Goal: Information Seeking & Learning: Find specific fact

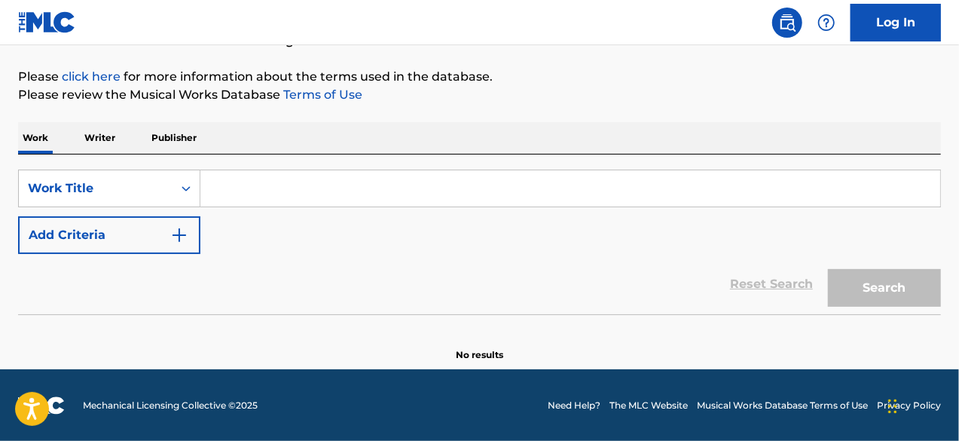
click at [174, 231] on img "Search Form" at bounding box center [179, 235] width 18 height 18
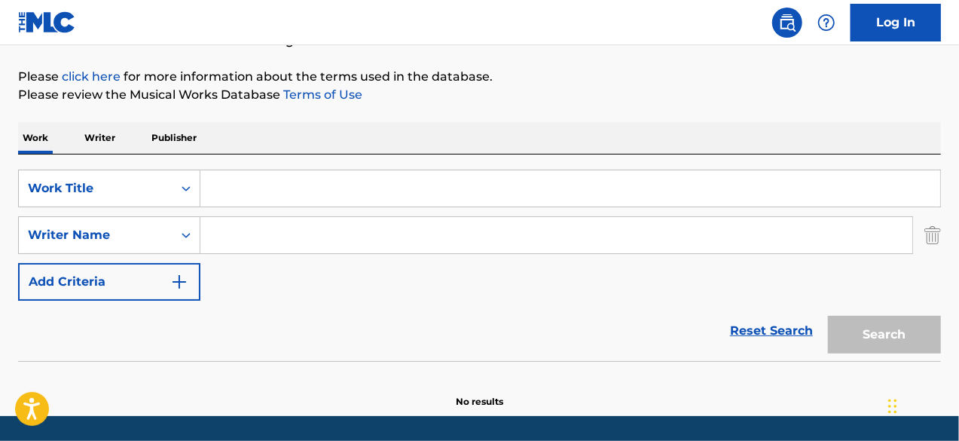
click at [266, 242] on input "Search Form" at bounding box center [556, 235] width 712 height 36
click at [446, 232] on input "Search Form" at bounding box center [556, 235] width 712 height 36
paste input "438 Tok"
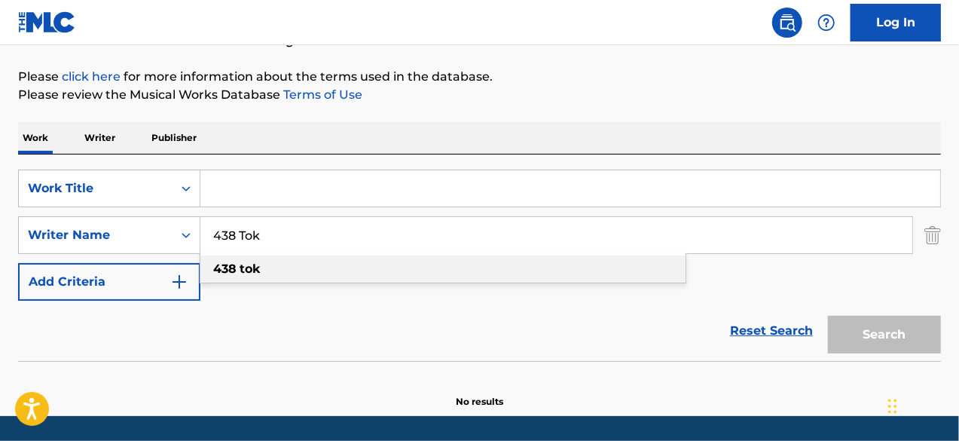
click at [264, 274] on div "438 tok" at bounding box center [442, 268] width 485 height 27
type input "438 tok"
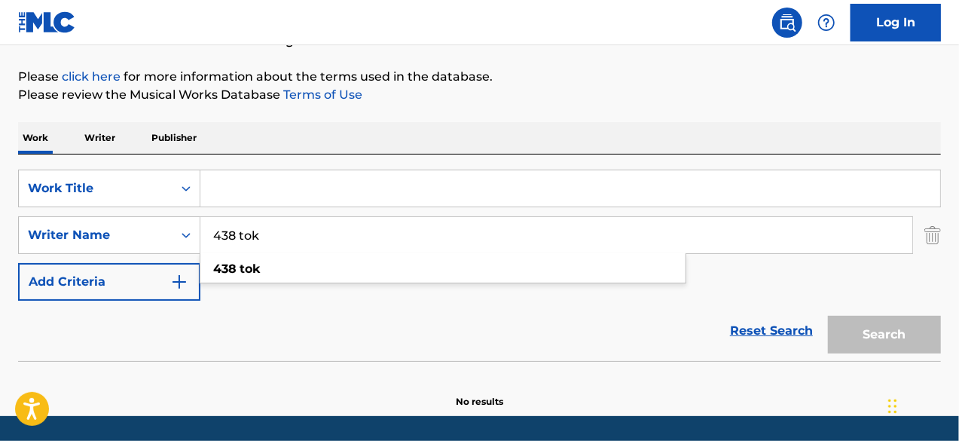
click at [301, 195] on input "Search Form" at bounding box center [570, 188] width 740 height 36
paste input "Hockey Puck"
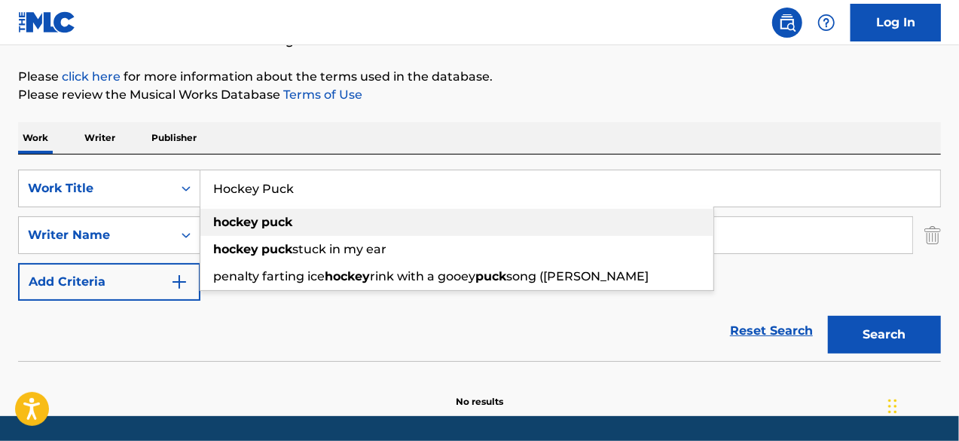
type input "Hockey Puck"
click at [344, 229] on div "hockey puck" at bounding box center [456, 222] width 513 height 27
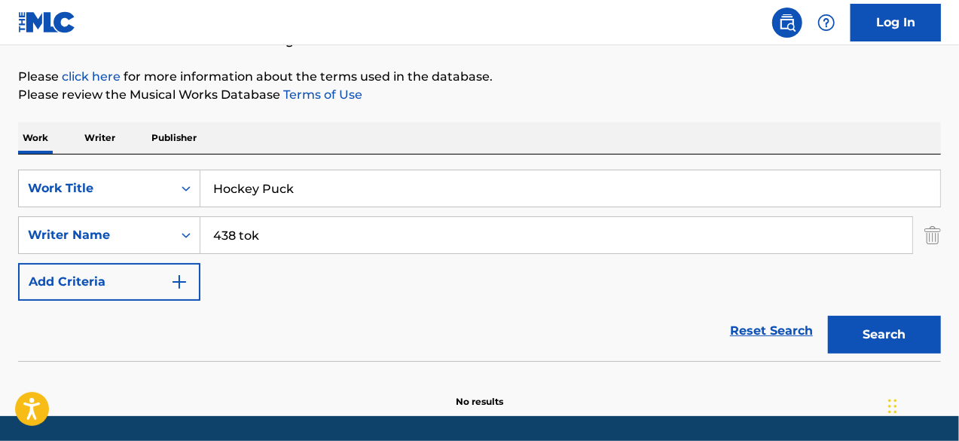
click at [857, 343] on button "Search" at bounding box center [884, 335] width 113 height 38
click at [411, 236] on input "438 tok" at bounding box center [556, 235] width 712 height 36
paste input "[PERSON_NAME]"
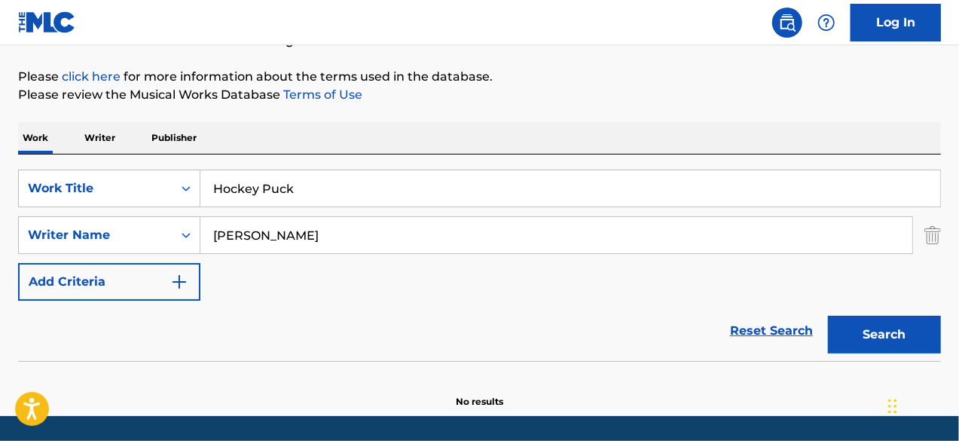
type input "[PERSON_NAME]"
click at [828, 316] on button "Search" at bounding box center [884, 335] width 113 height 38
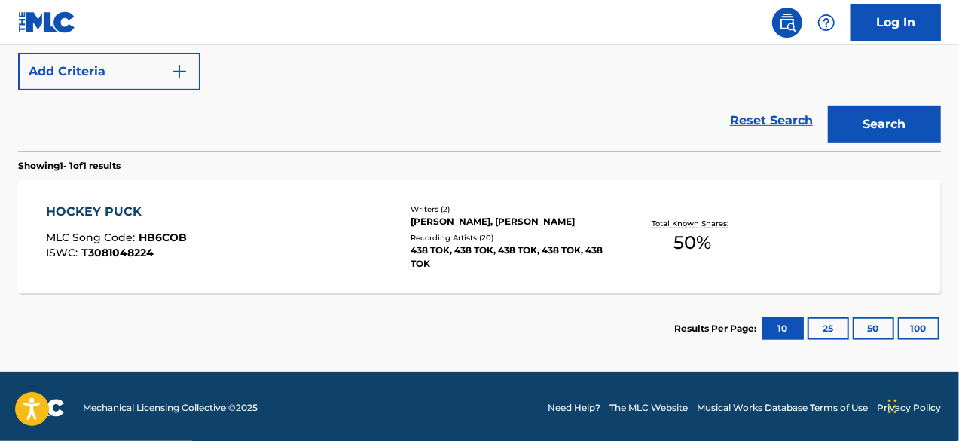
scroll to position [378, 0]
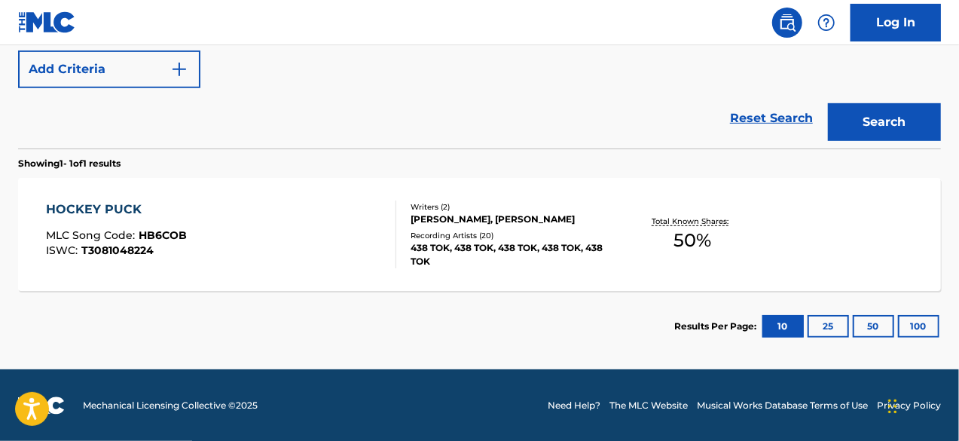
drag, startPoint x: 964, startPoint y: 330, endPoint x: 150, endPoint y: 213, distance: 822.1
click at [150, 213] on div "HOCKEY PUCK" at bounding box center [116, 209] width 141 height 18
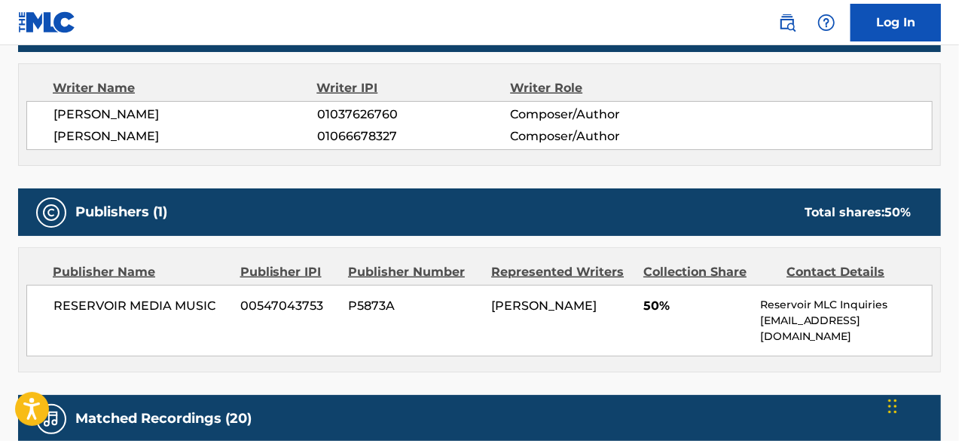
scroll to position [531, 0]
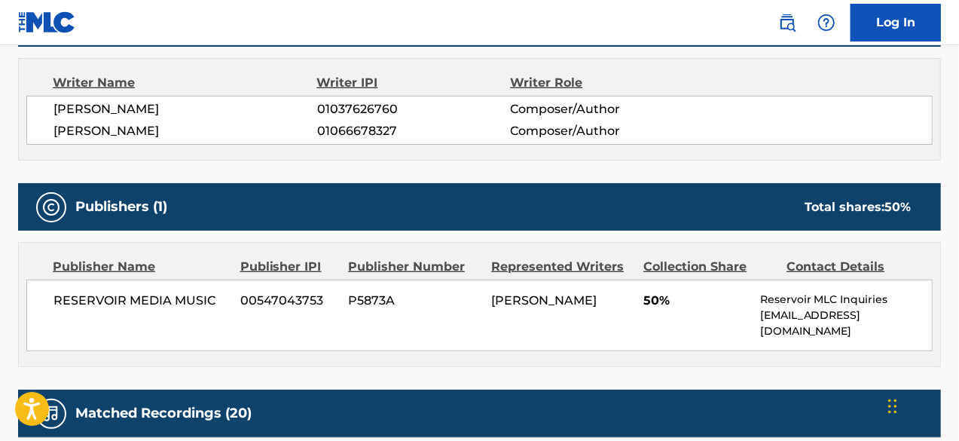
click at [58, 104] on span "[PERSON_NAME]" at bounding box center [185, 109] width 264 height 18
copy div "[PERSON_NAME]"
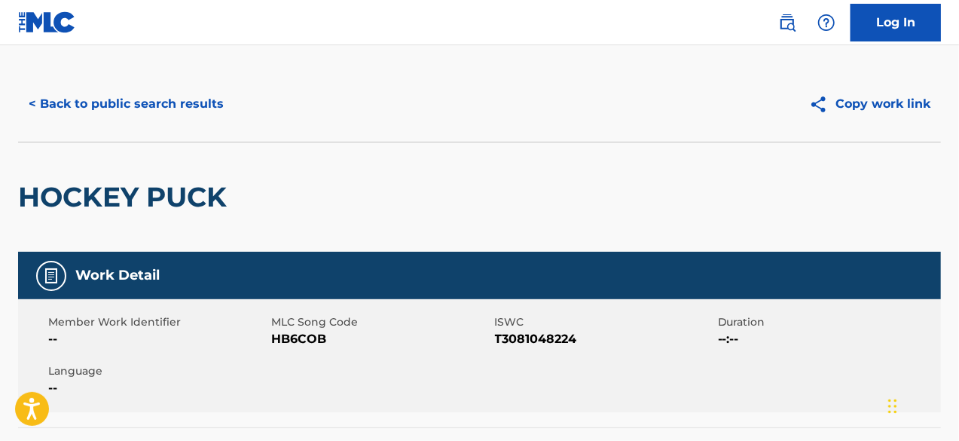
scroll to position [0, 0]
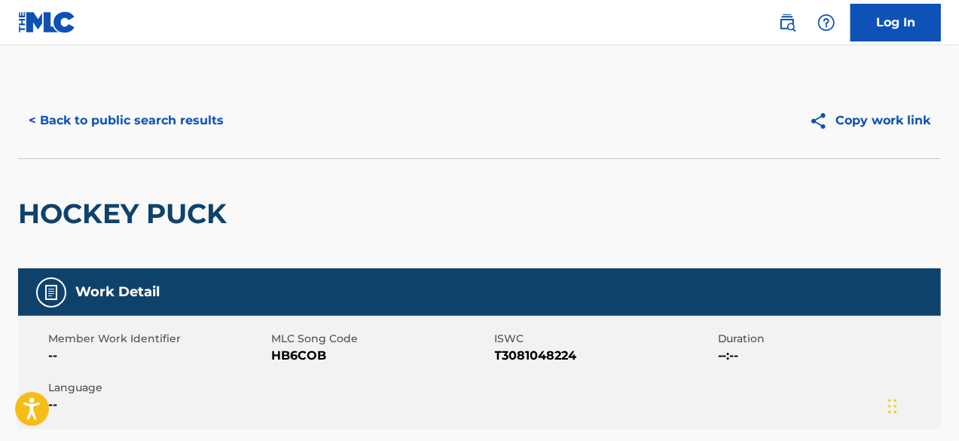
scroll to position [292, 0]
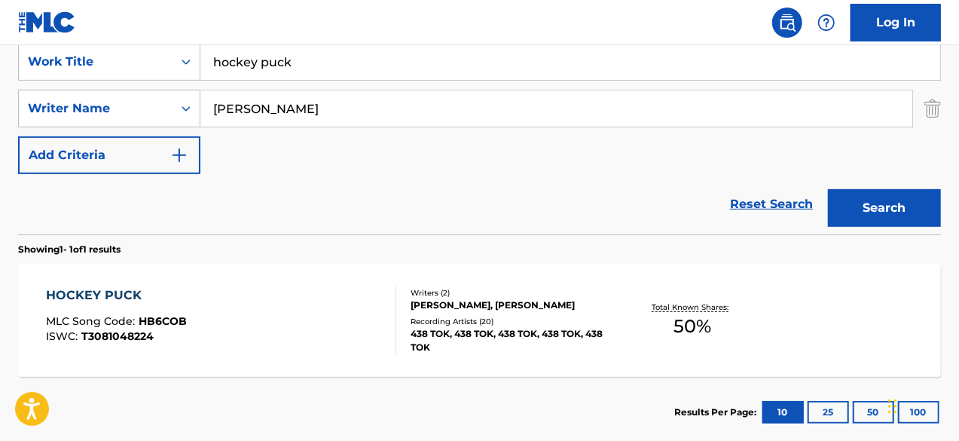
click at [341, 66] on input "hockey puck" at bounding box center [570, 62] width 740 height 36
paste input "Réussite"
type input "Réussite"
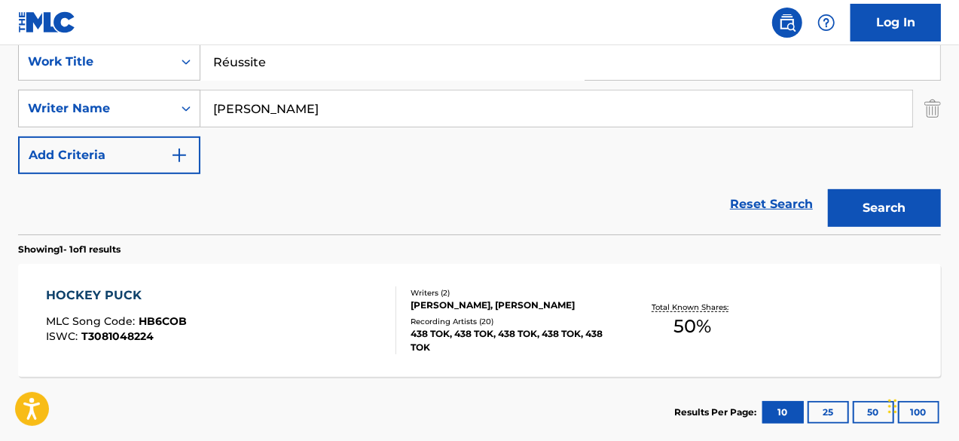
click at [617, 227] on div "Reset Search Search" at bounding box center [479, 204] width 923 height 60
click at [904, 190] on button "Search" at bounding box center [884, 208] width 113 height 38
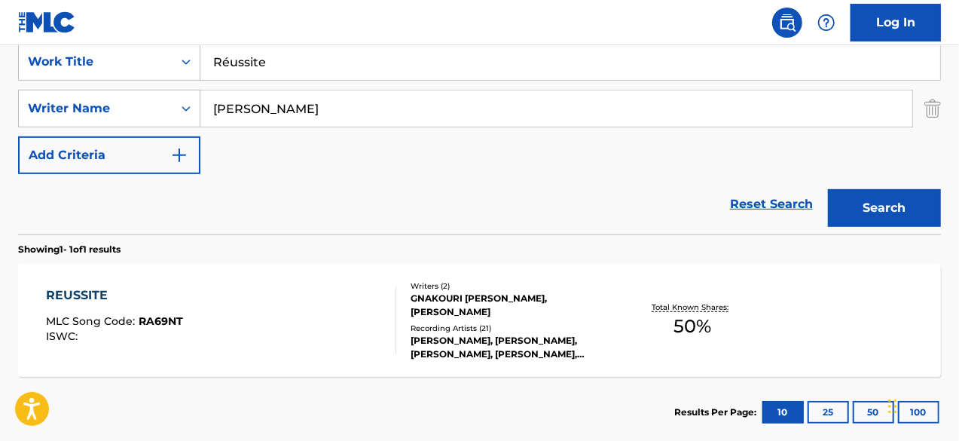
click at [526, 311] on div "GNAKOURI [PERSON_NAME], [PERSON_NAME]" at bounding box center [513, 305] width 205 height 27
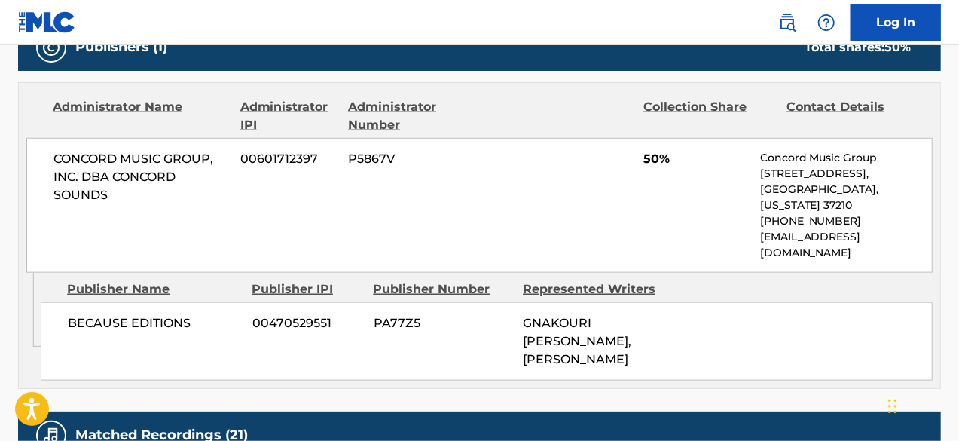
scroll to position [689, 0]
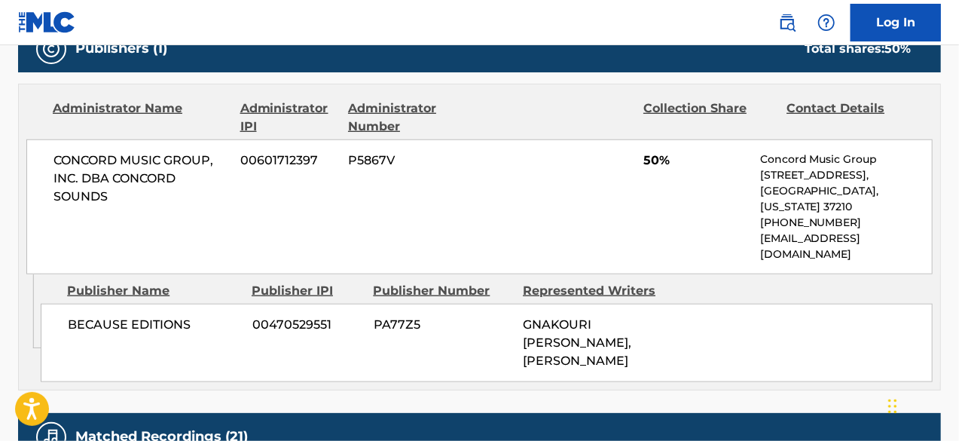
click at [582, 317] on span "GNAKOURI [PERSON_NAME], [PERSON_NAME]" at bounding box center [577, 342] width 108 height 50
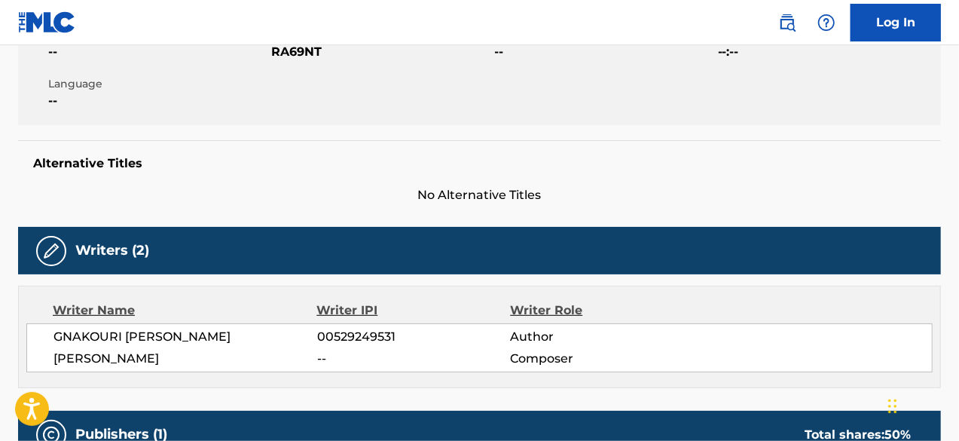
scroll to position [0, 0]
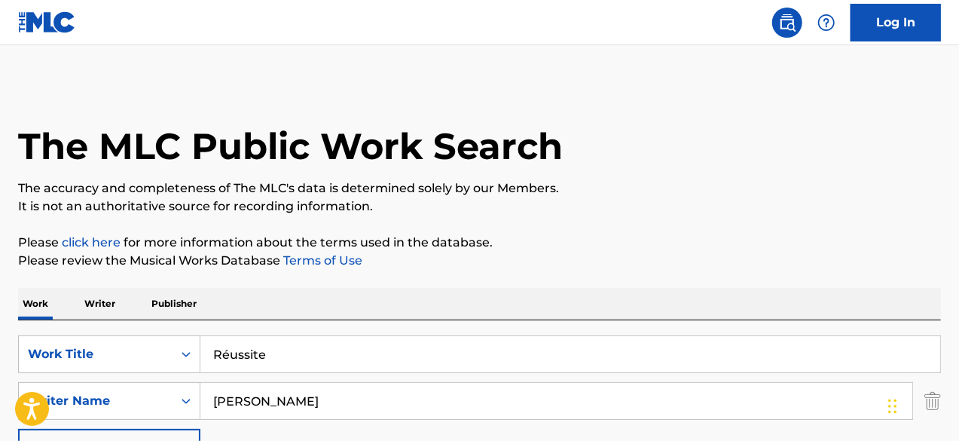
scroll to position [292, 0]
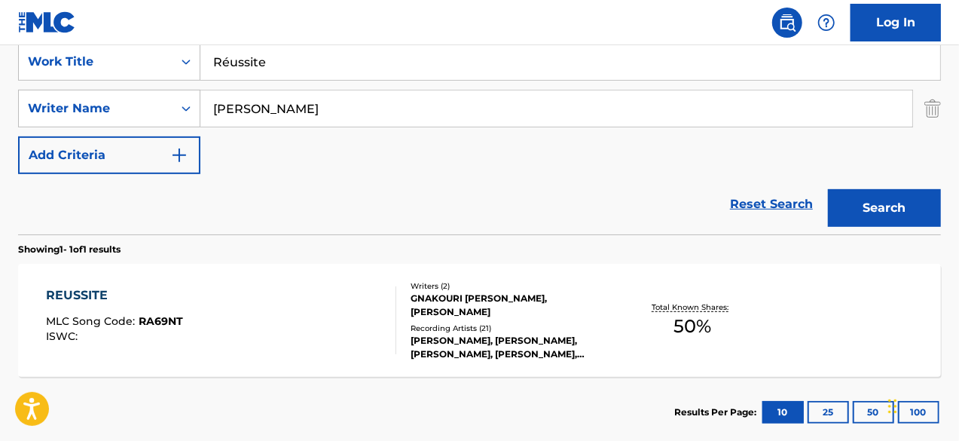
click at [270, 67] on input "Réussite" at bounding box center [570, 62] width 740 height 36
paste input "Anonymat"
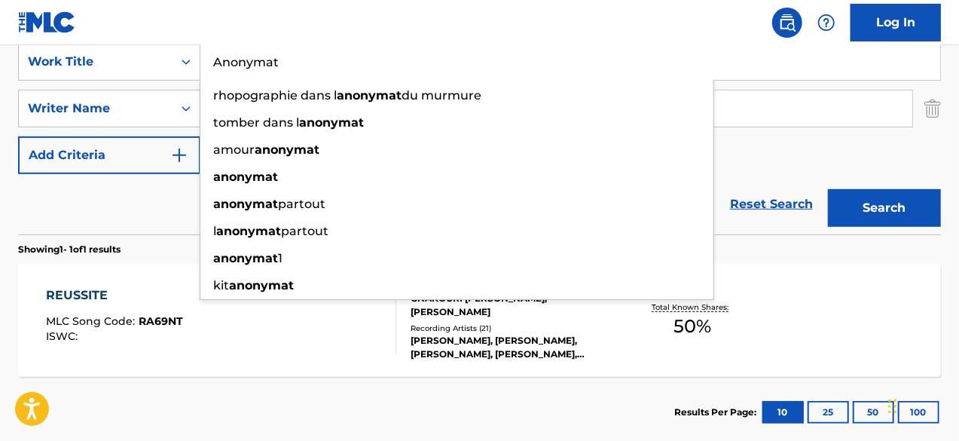
type input "Anonymat"
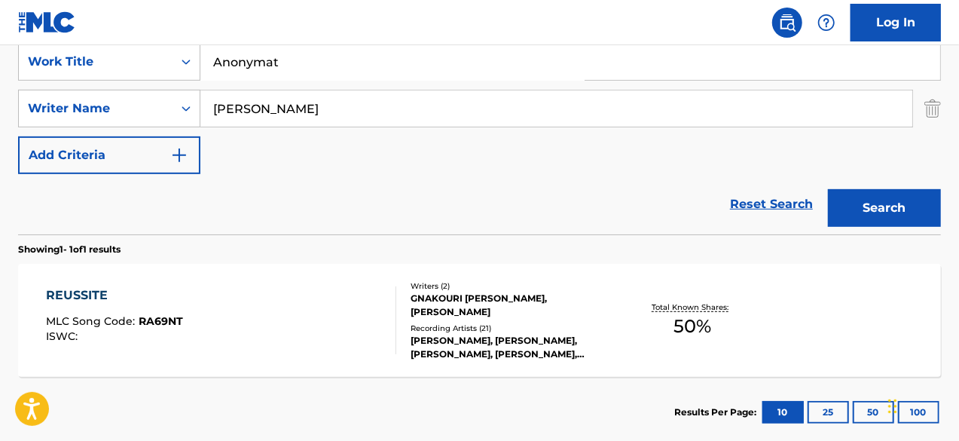
click at [779, 267] on div "REUSSITE MLC Song Code : RA69NT ISWC : Writers ( 2 ) [PERSON_NAME], [PERSON_NAM…" at bounding box center [479, 320] width 923 height 113
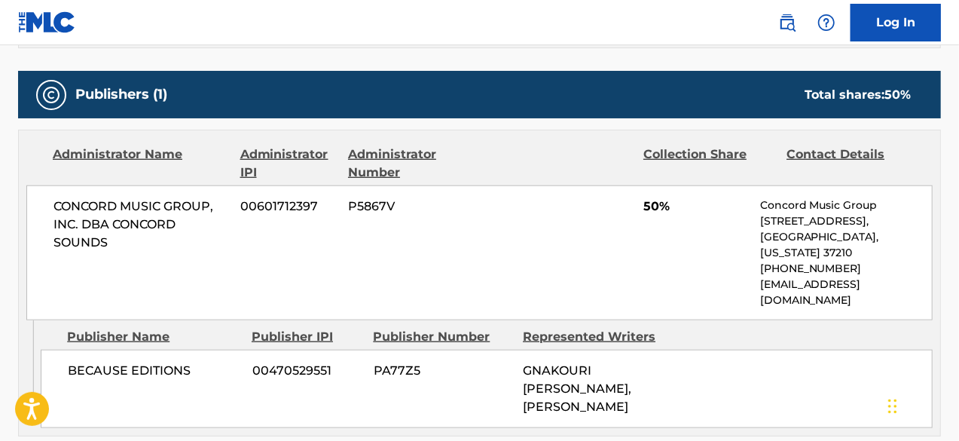
scroll to position [657, 0]
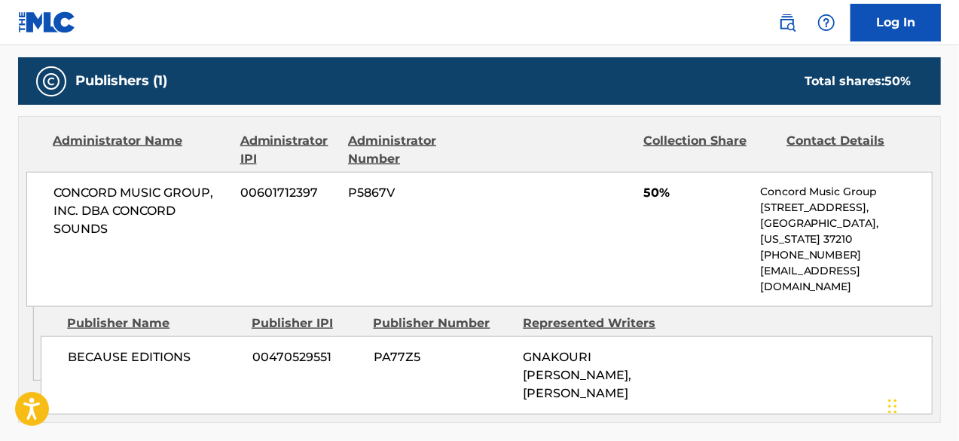
click at [578, 350] on span "GNAKOURI [PERSON_NAME], [PERSON_NAME]" at bounding box center [577, 375] width 108 height 50
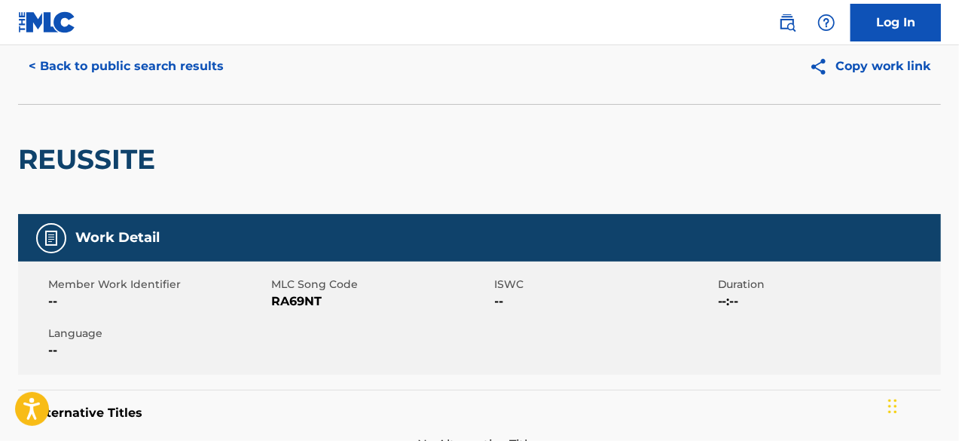
scroll to position [0, 0]
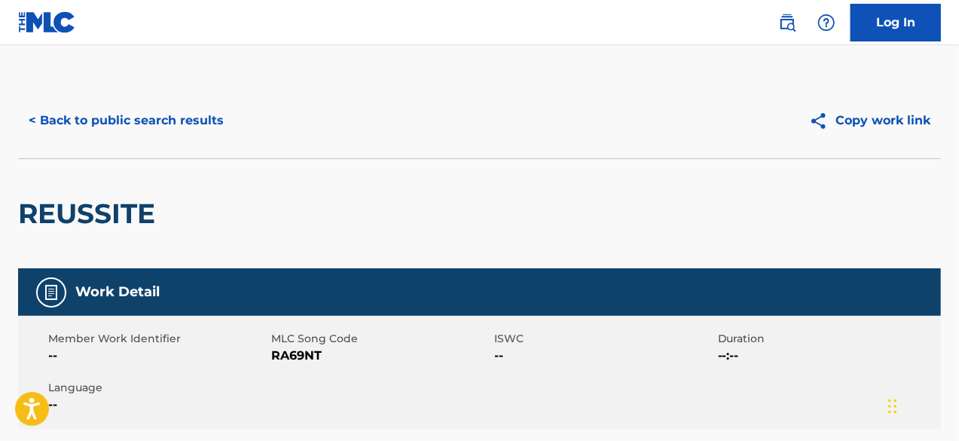
click at [169, 126] on button "< Back to public search results" at bounding box center [126, 121] width 216 height 38
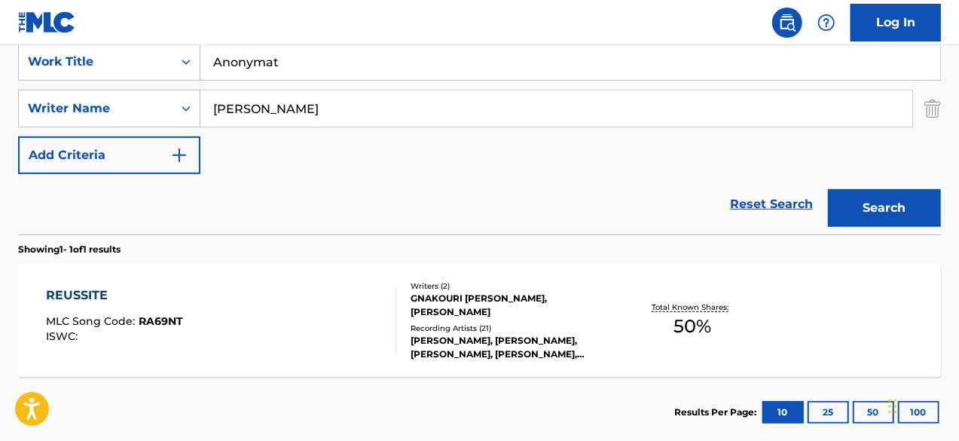
click at [869, 222] on button "Search" at bounding box center [884, 208] width 113 height 38
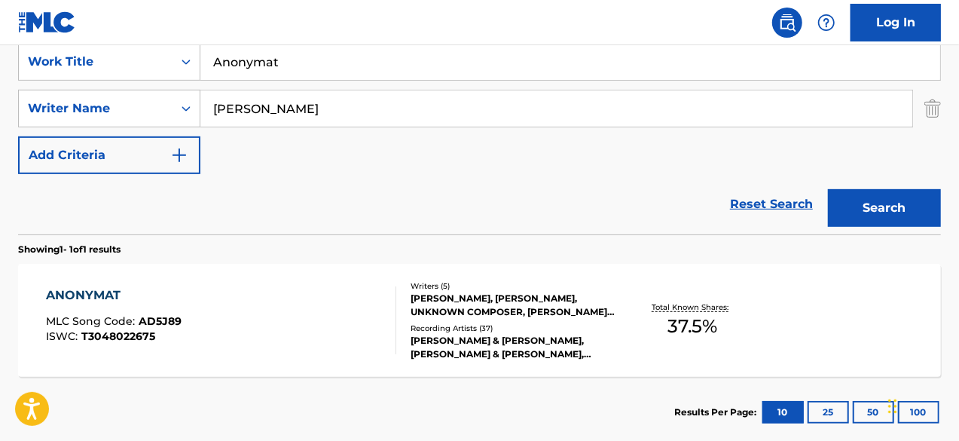
click at [164, 302] on div "ANONYMAT" at bounding box center [114, 295] width 136 height 18
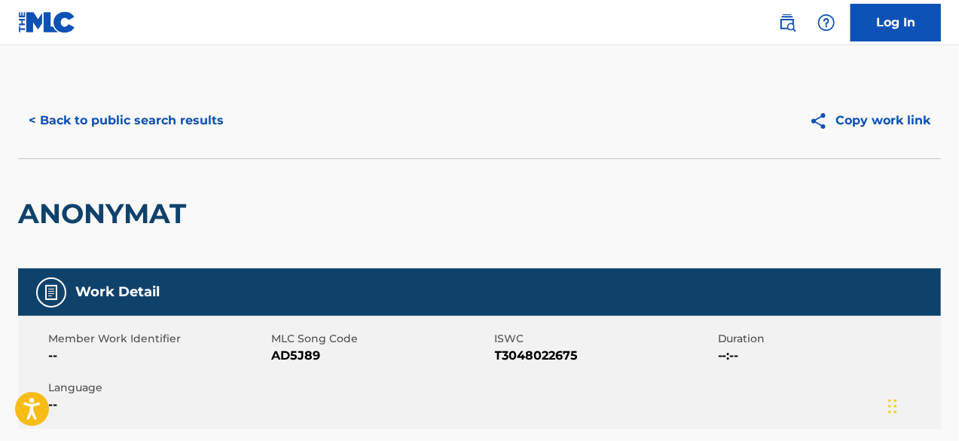
click at [53, 118] on button "< Back to public search results" at bounding box center [126, 121] width 216 height 38
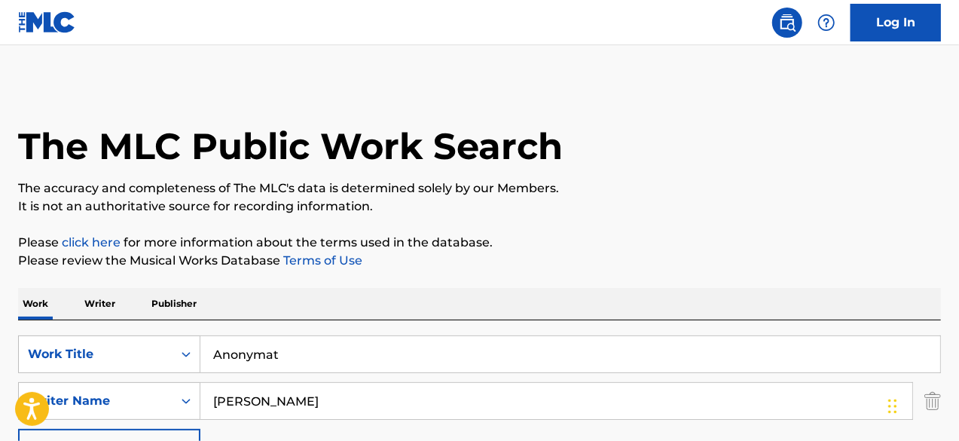
scroll to position [292, 0]
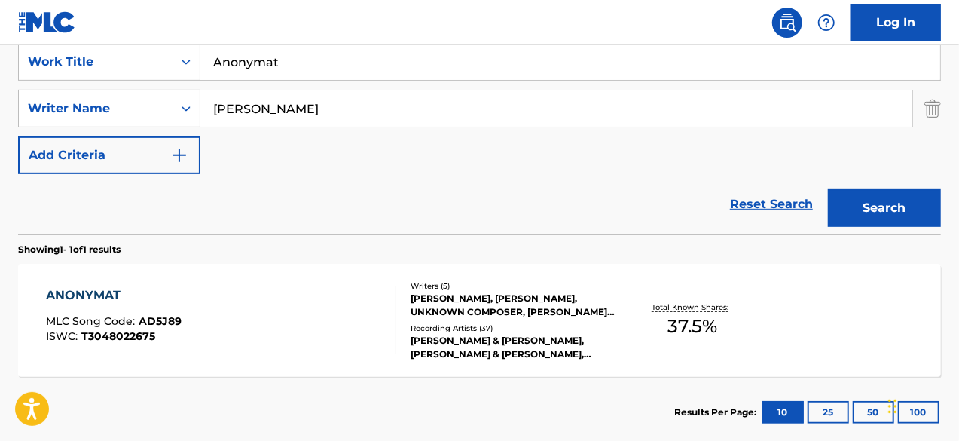
click at [283, 53] on input "Anonymat" at bounding box center [570, 62] width 740 height 36
paste input "00h"
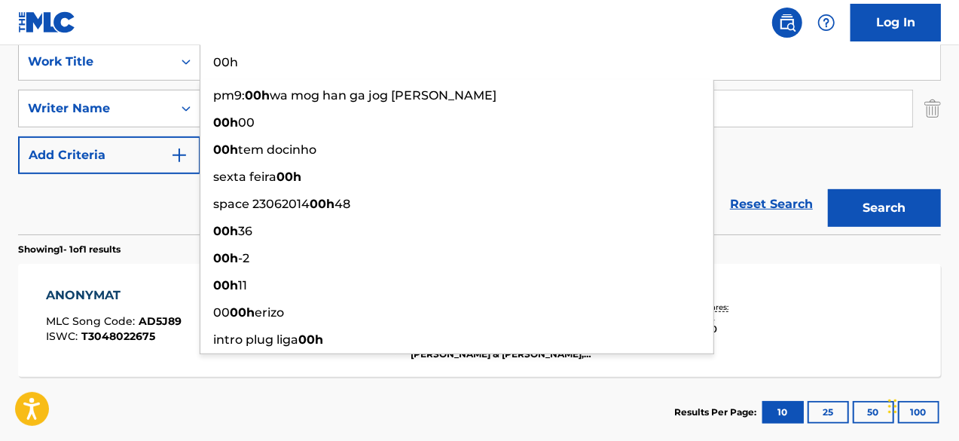
type input "00h"
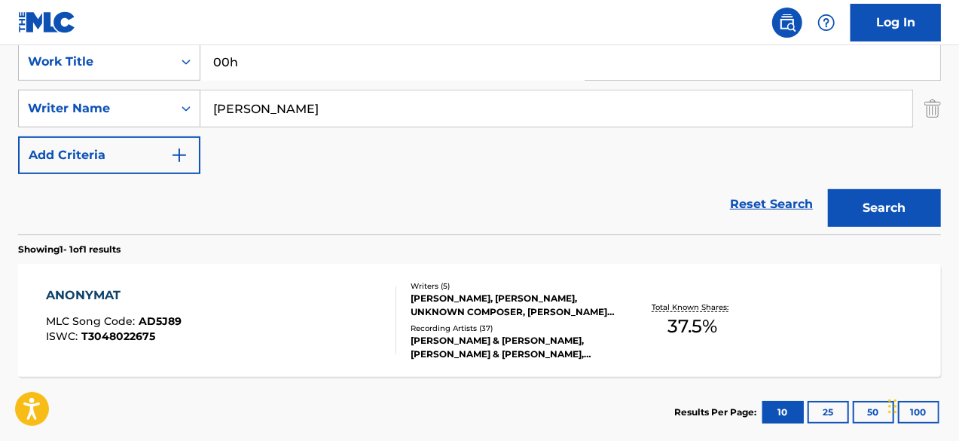
click at [892, 200] on button "Search" at bounding box center [884, 208] width 113 height 38
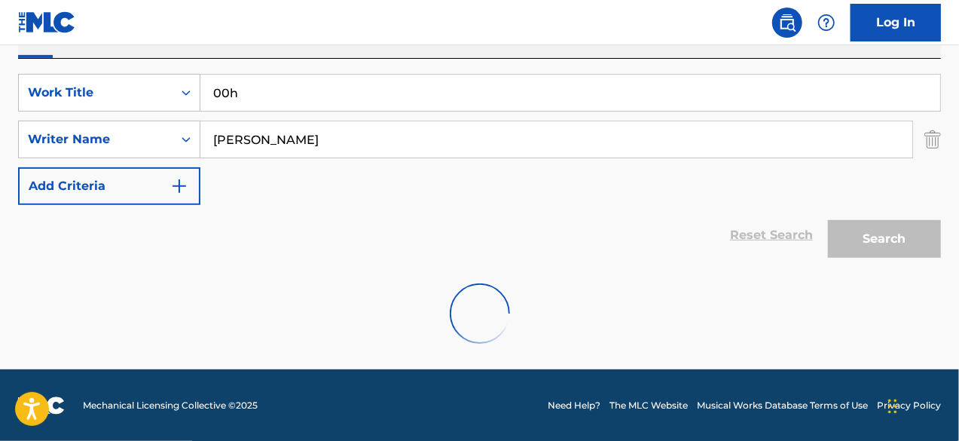
scroll to position [212, 0]
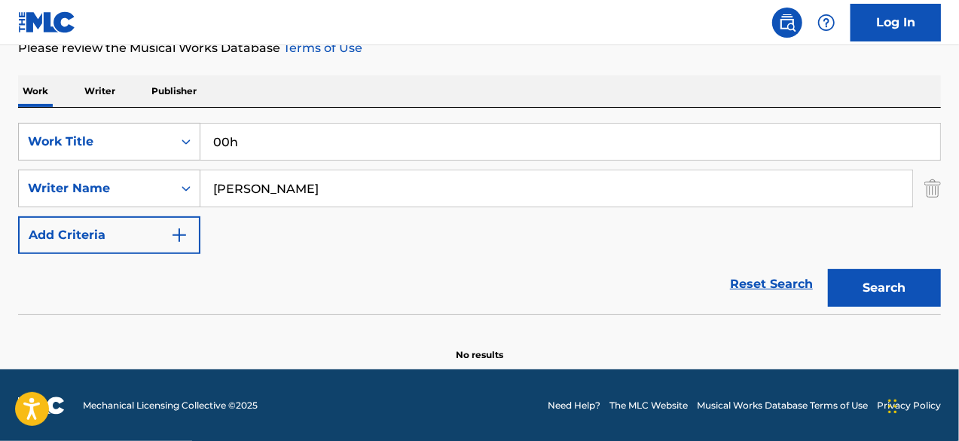
click at [322, 147] on input "00h" at bounding box center [570, 142] width 740 height 36
click at [115, 319] on section at bounding box center [479, 318] width 923 height 8
click at [317, 192] on input "[PERSON_NAME]" at bounding box center [556, 188] width 712 height 36
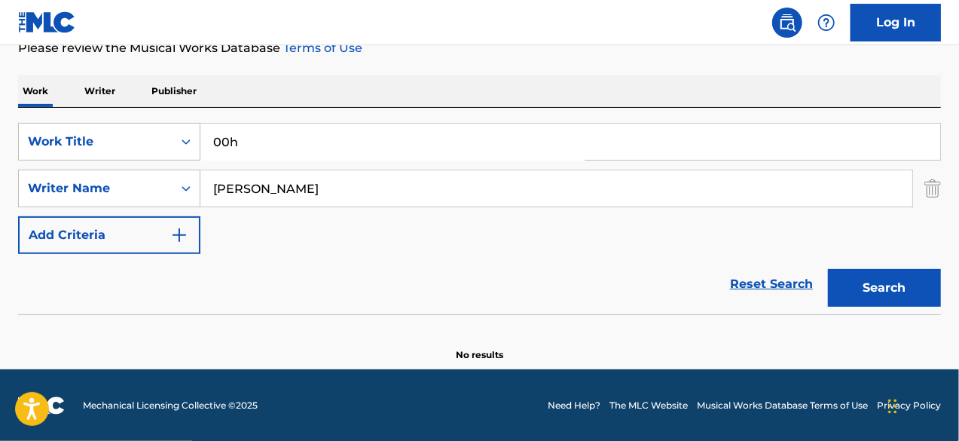
click at [317, 192] on input "[PERSON_NAME]" at bounding box center [556, 188] width 712 height 36
click at [451, 185] on input "[PERSON_NAME]" at bounding box center [556, 188] width 712 height 36
paste input "Chidozie Godsfavour Ugochinyere"
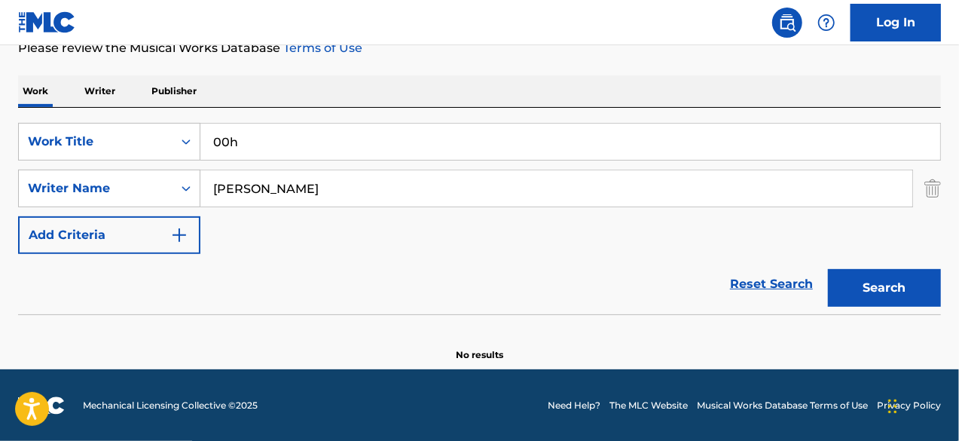
type input "[PERSON_NAME]"
click at [828, 269] on button "Search" at bounding box center [884, 288] width 113 height 38
click at [451, 185] on input "[PERSON_NAME]" at bounding box center [556, 188] width 712 height 36
